Goal: Obtain resource: Obtain resource

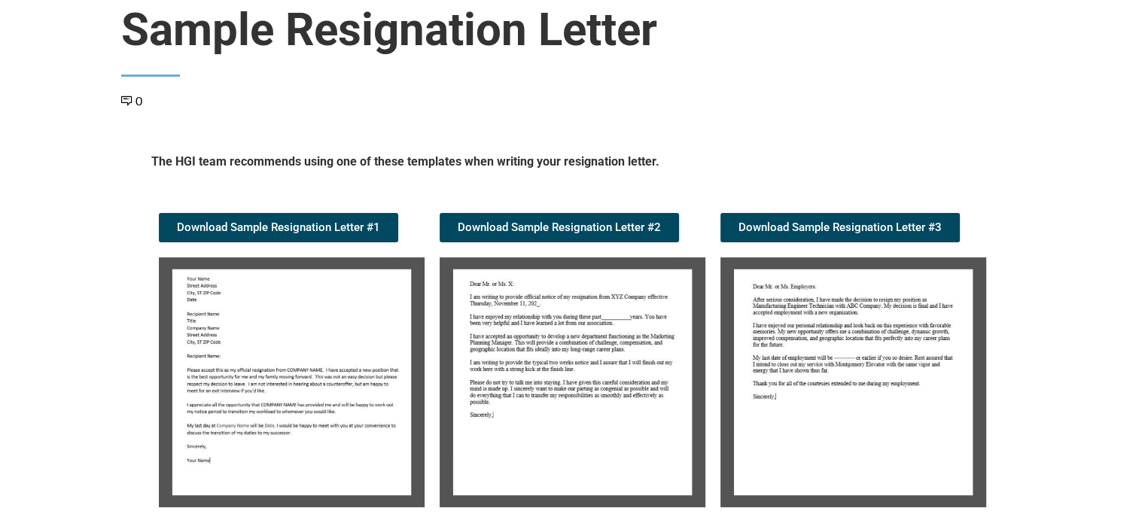
scroll to position [151, 0]
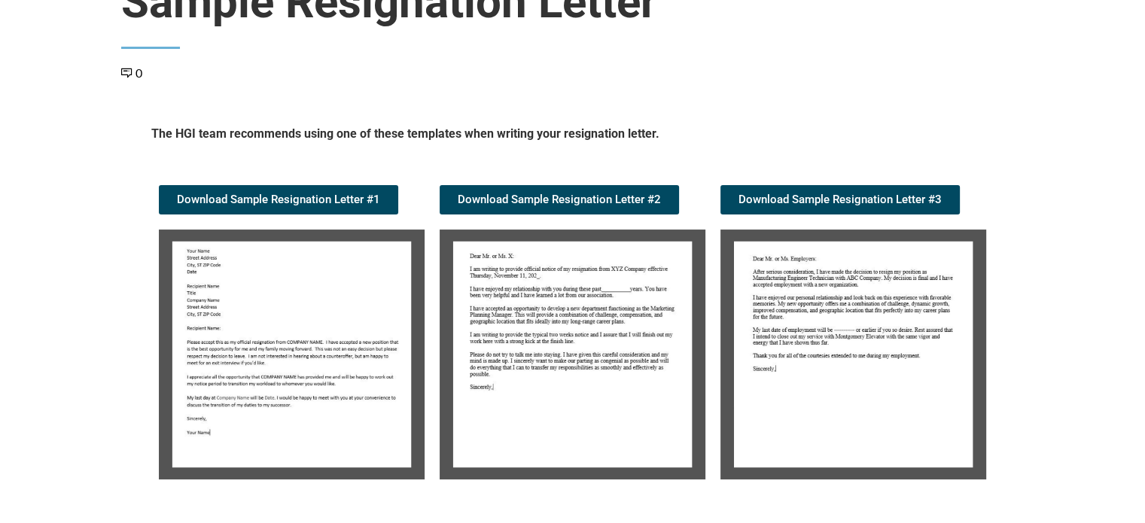
click at [210, 379] on img at bounding box center [292, 355] width 266 height 250
click at [307, 361] on img at bounding box center [292, 355] width 266 height 250
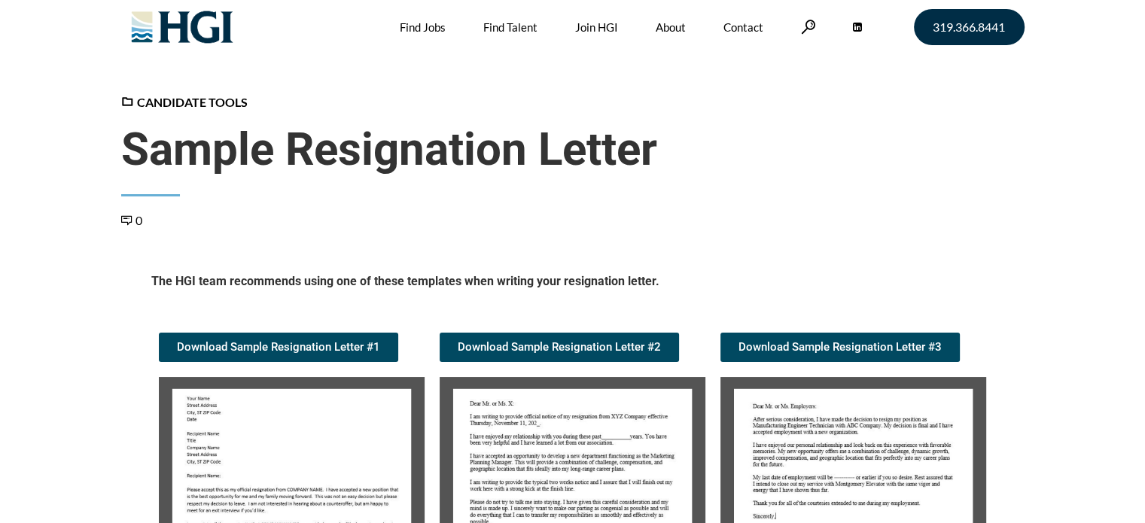
scroll to position [0, 0]
